Goal: Navigation & Orientation: Find specific page/section

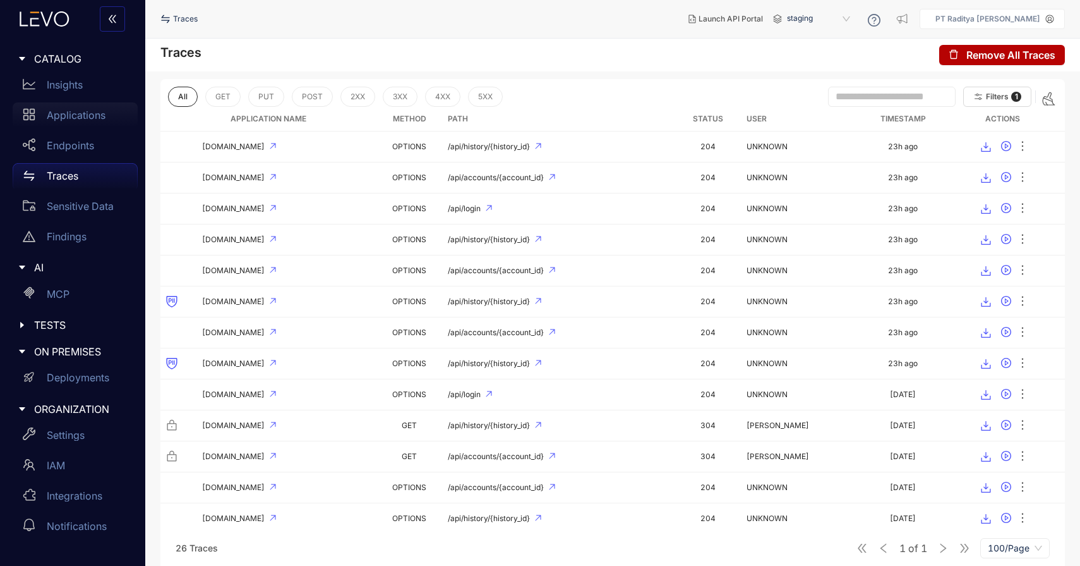
click at [85, 112] on p "Applications" at bounding box center [76, 114] width 59 height 11
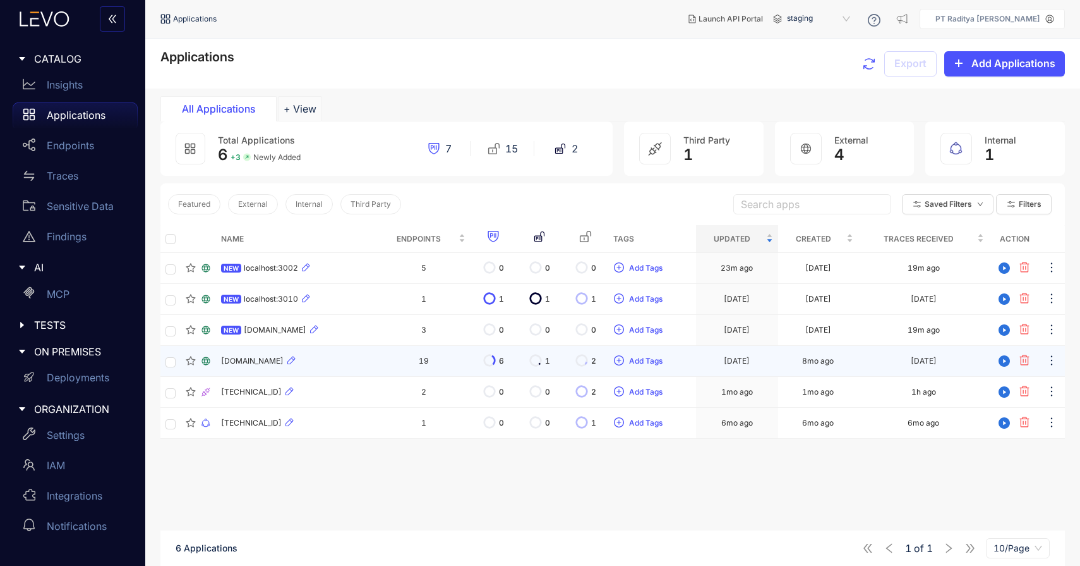
click at [312, 363] on div "[DOMAIN_NAME]" at bounding box center [296, 360] width 151 height 15
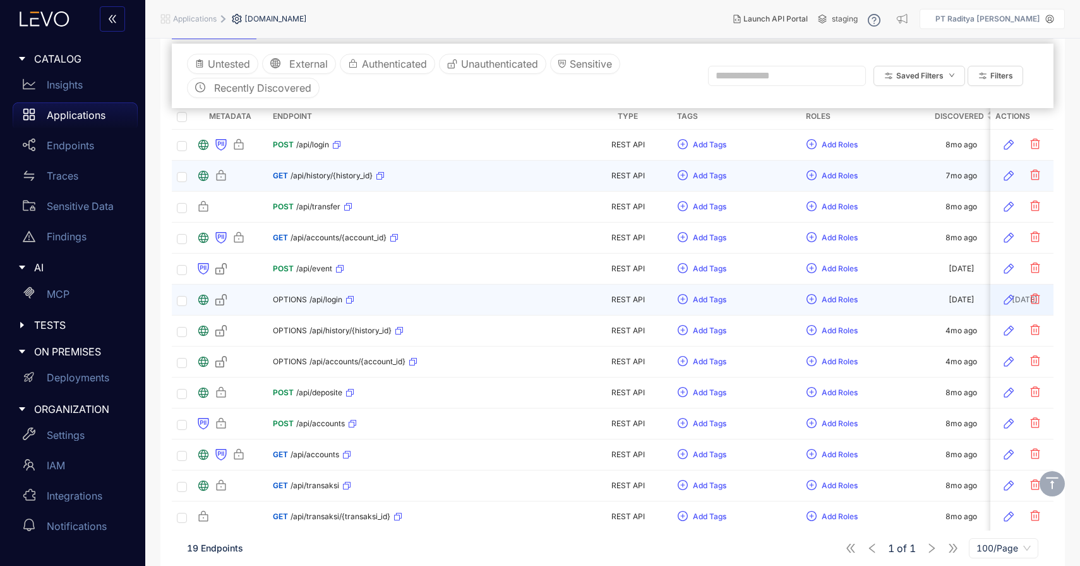
scroll to position [369, 0]
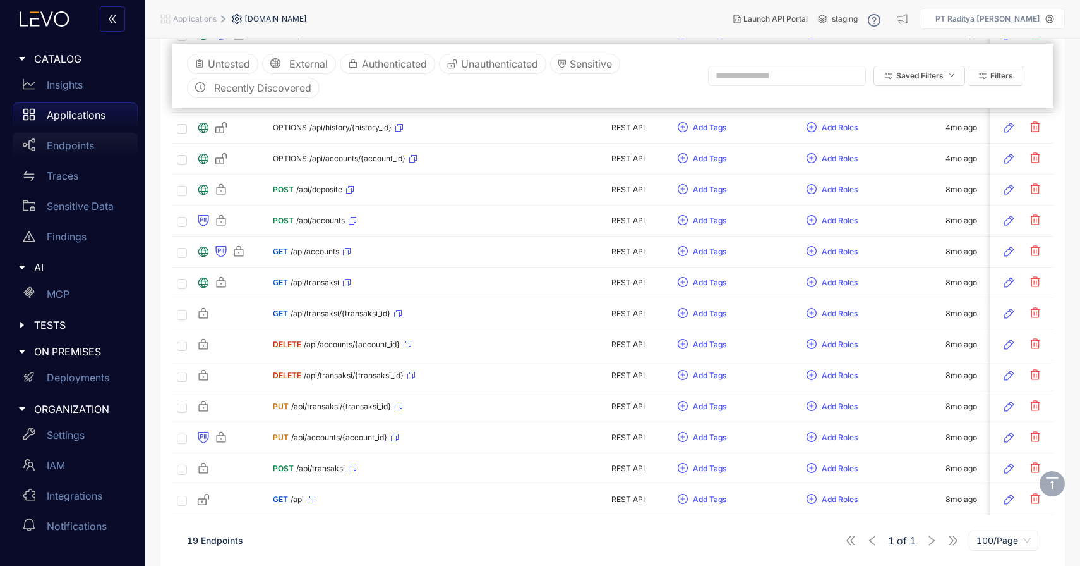
click at [81, 143] on p "Endpoints" at bounding box center [70, 145] width 47 height 11
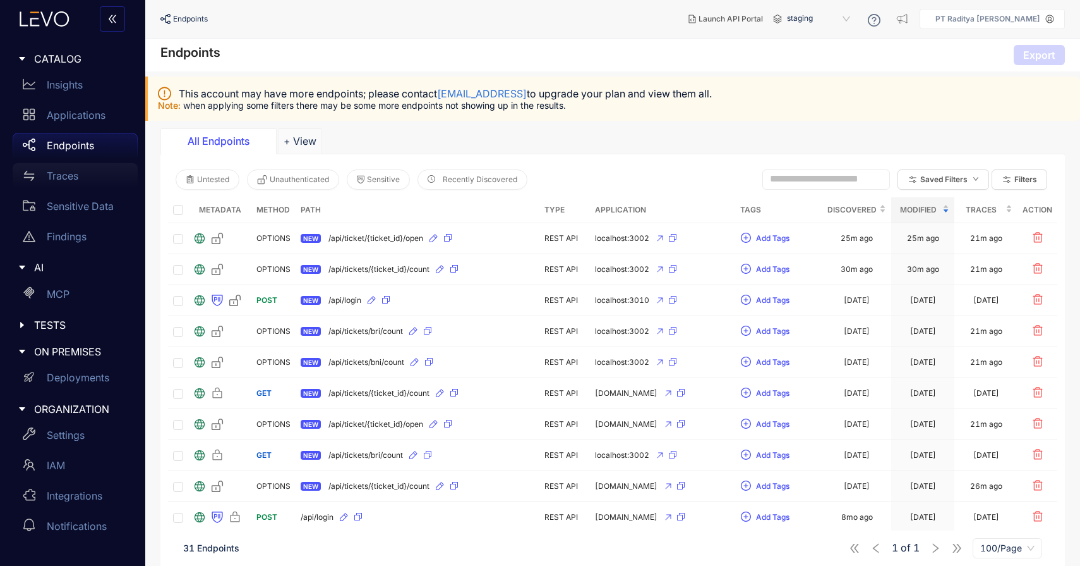
click at [83, 181] on div "Traces" at bounding box center [75, 175] width 125 height 25
